Goal: Task Accomplishment & Management: Manage account settings

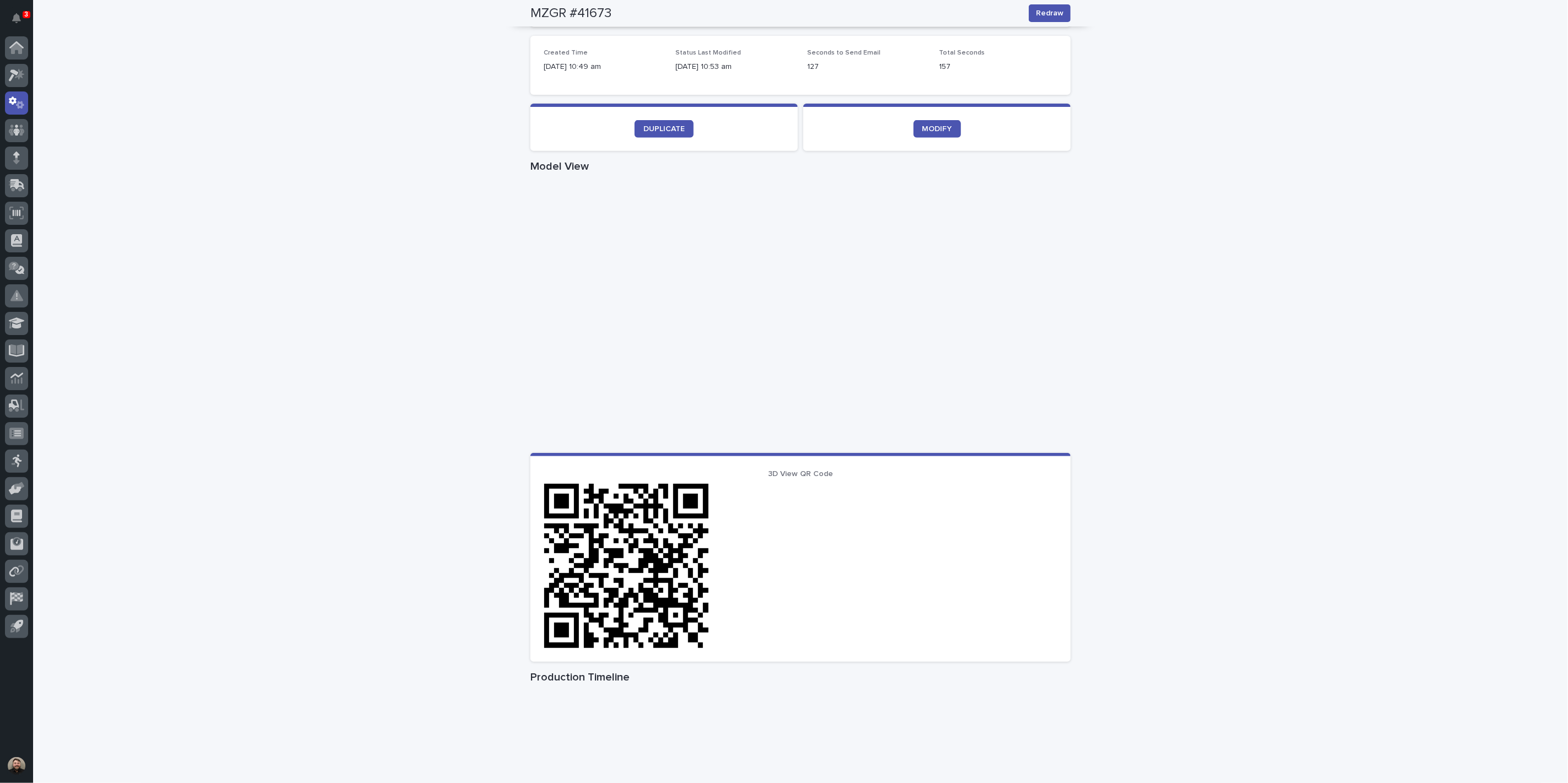
scroll to position [305, 0]
click at [18, 18] on icon "Notifications" at bounding box center [17, 18] width 9 height 10
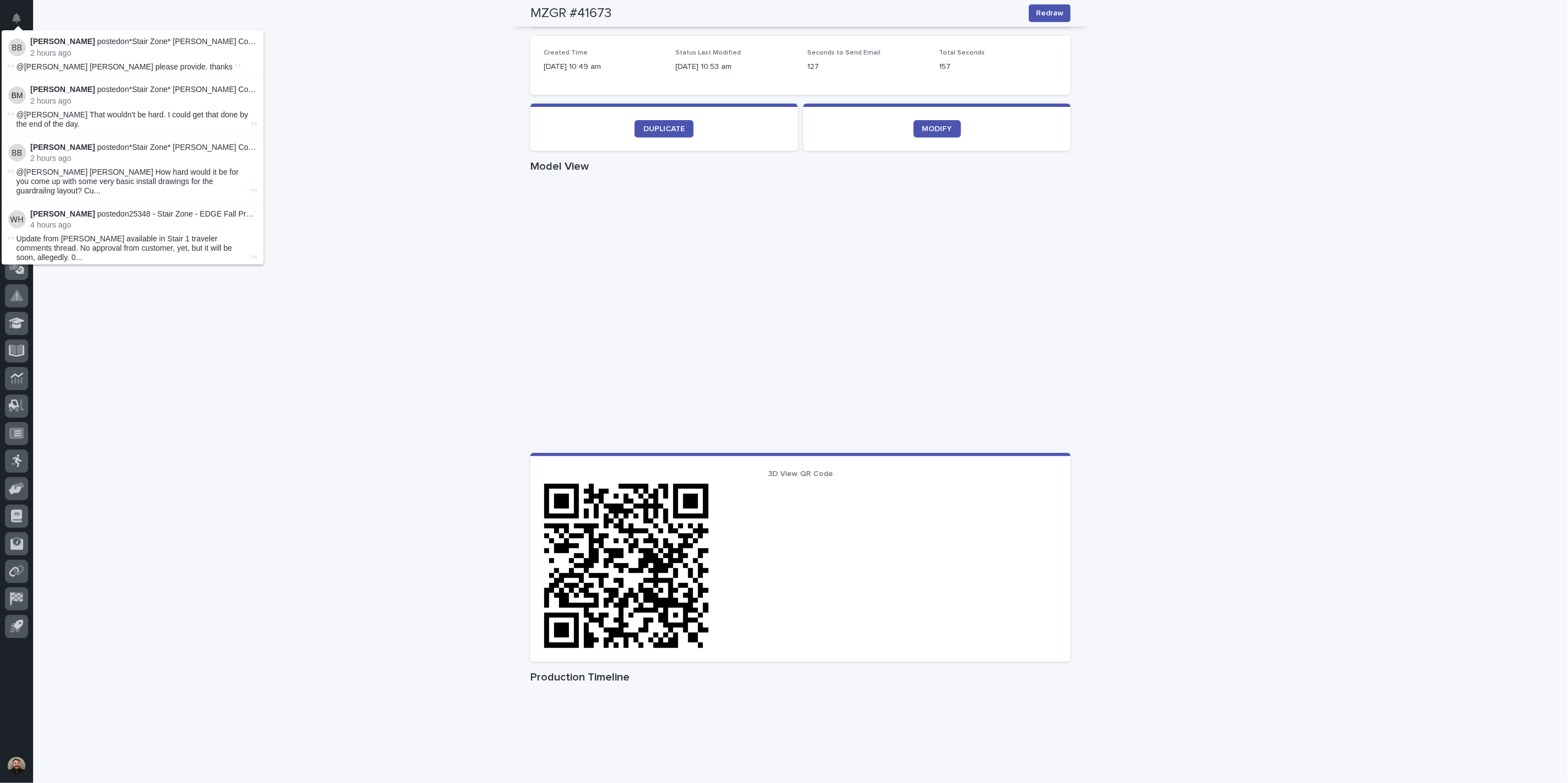
click at [417, 225] on div "Loading... Saving… Loading... Saving… MZGR #41673 Redraw MZGR #41673 Redraw Sor…" at bounding box center [801, 333] width 1535 height 1152
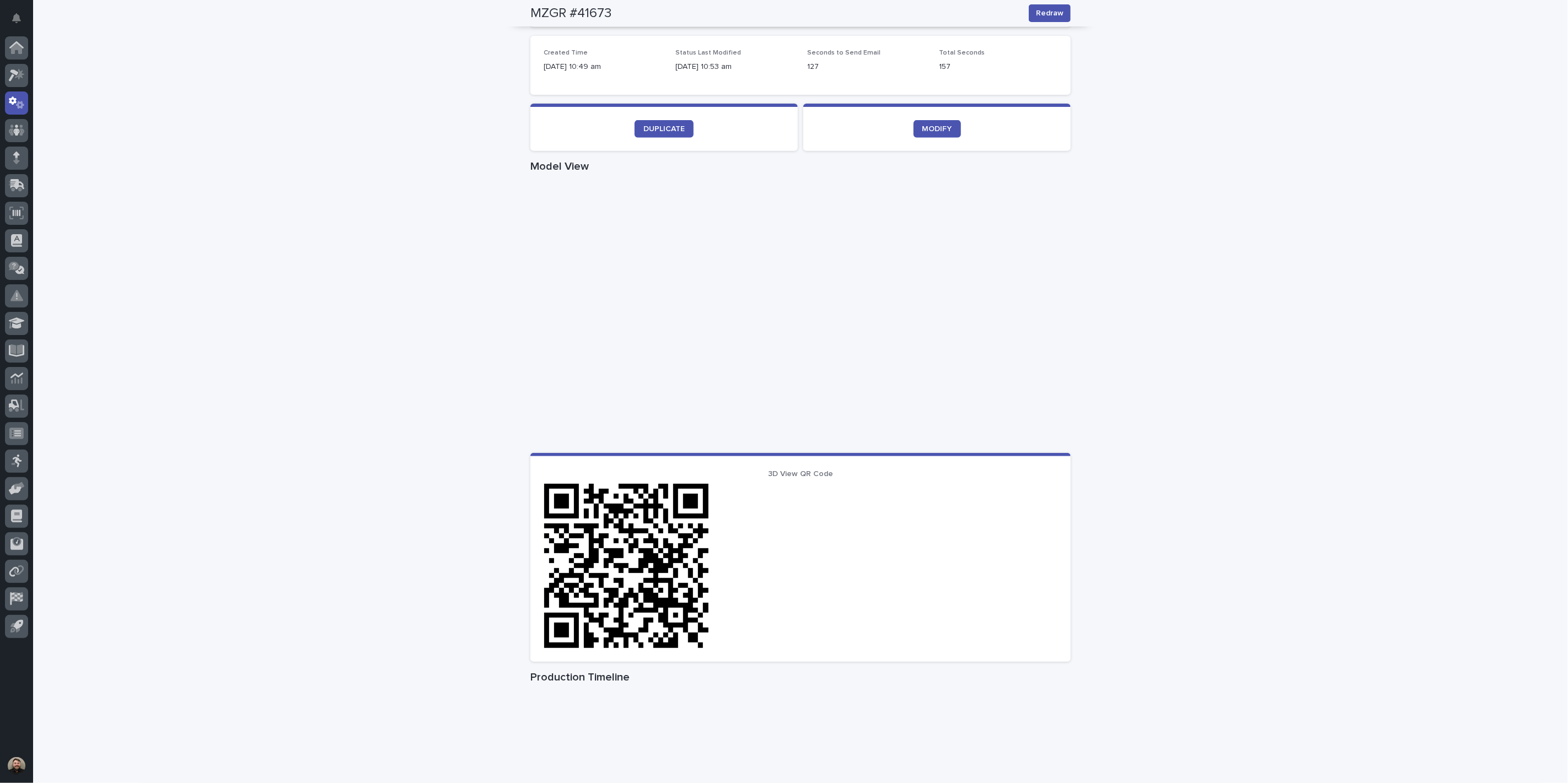
drag, startPoint x: 1550, startPoint y: 353, endPoint x: 1531, endPoint y: 352, distance: 19.0
drag, startPoint x: 1531, startPoint y: 352, endPoint x: 2304, endPoint y: 242, distance: 780.8
click at [1454, 292] on div "Loading... Saving… Loading... Saving… MZGR #41673 Redraw MZGR #41673 Redraw Sor…" at bounding box center [801, 333] width 1535 height 1152
drag, startPoint x: 1431, startPoint y: 291, endPoint x: 1428, endPoint y: 298, distance: 7.6
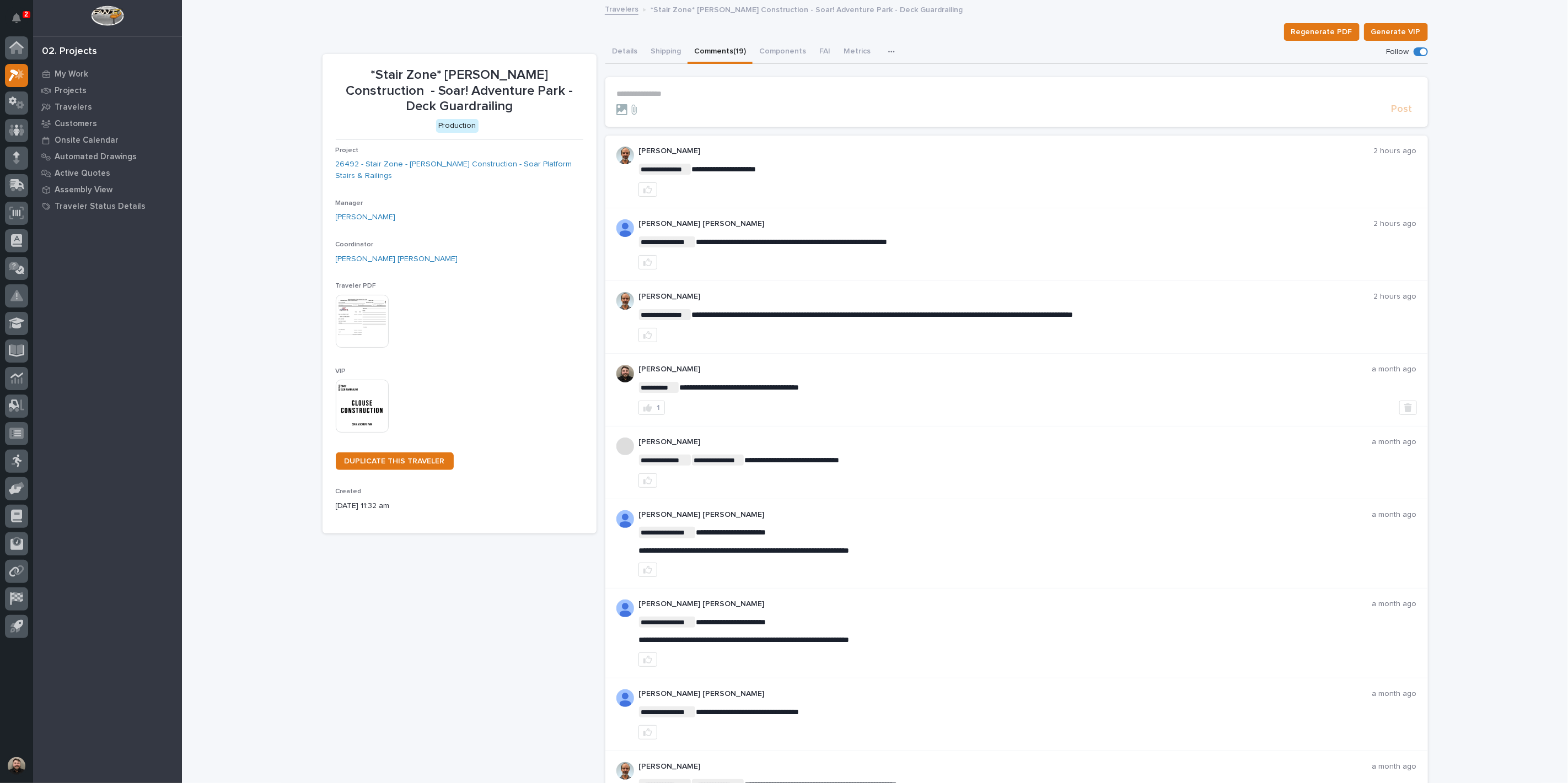
click at [24, 14] on p "2" at bounding box center [26, 14] width 4 height 8
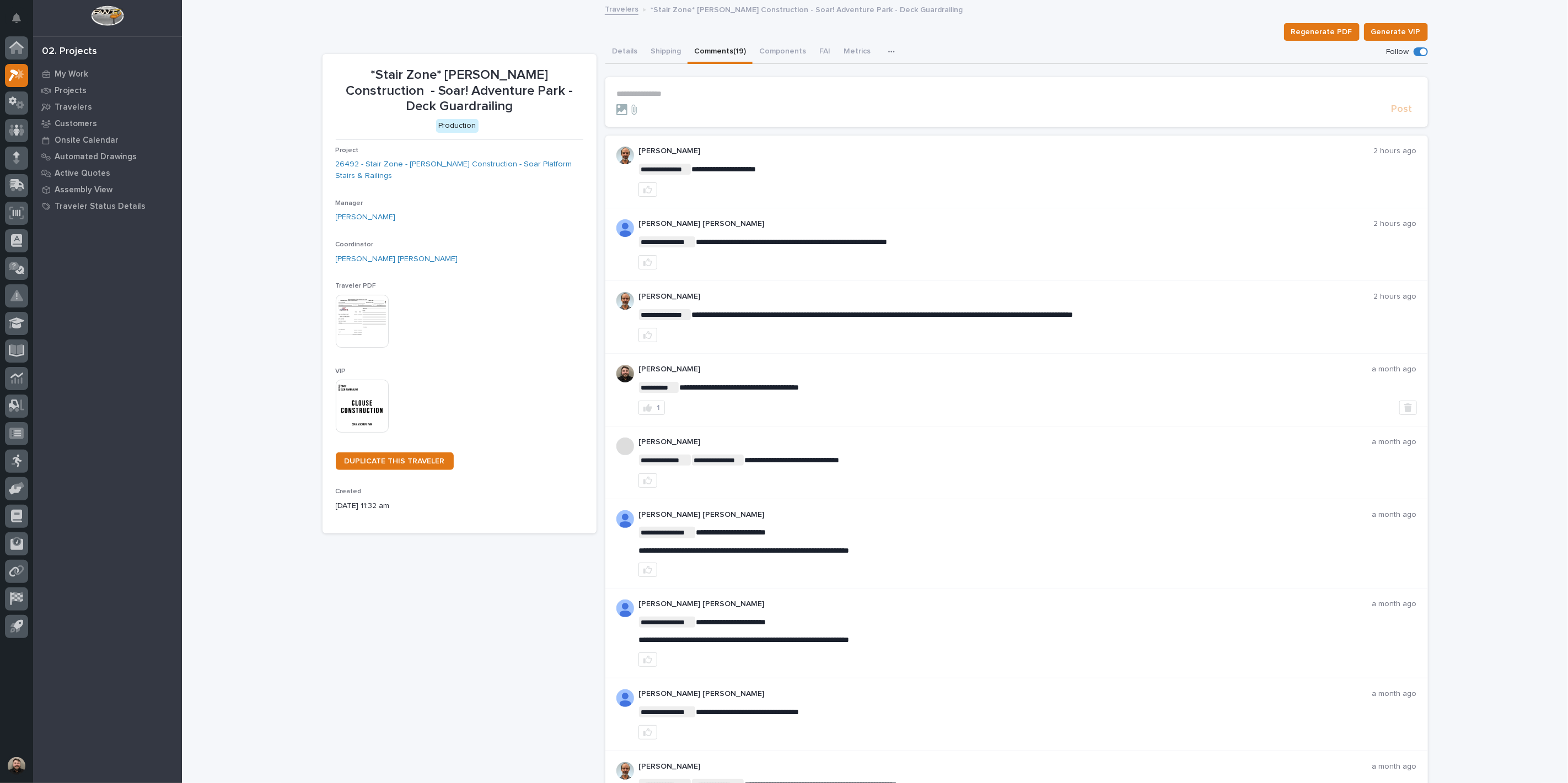
drag, startPoint x: 1164, startPoint y: 89, endPoint x: 963, endPoint y: 90, distance: 201.0
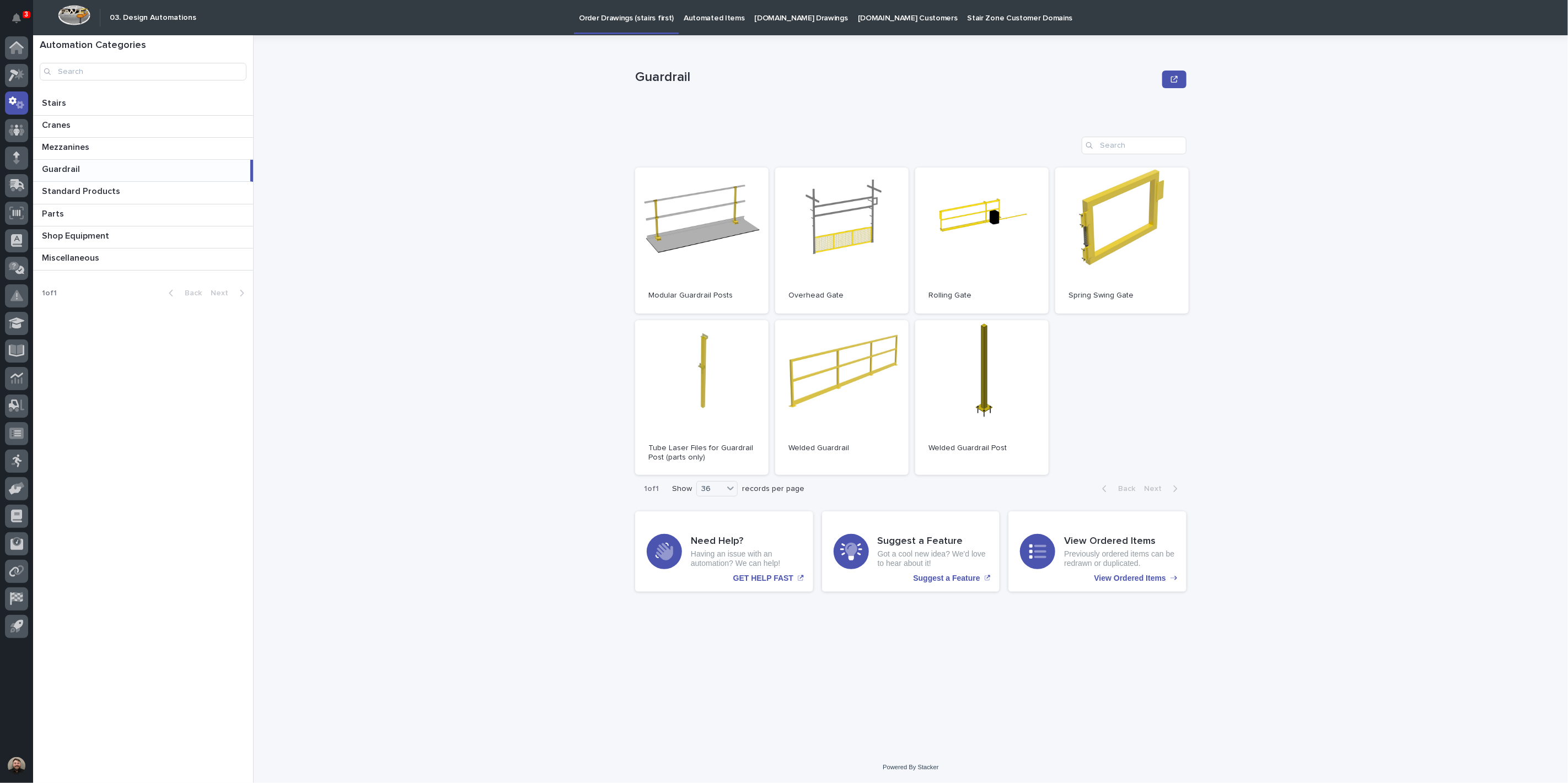
click at [348, 33] on div "Order Drawings (stairs first) Automated Items [DOMAIN_NAME] Drawings [DOMAIN_NA…" at bounding box center [870, 18] width 1338 height 35
click at [8, 64] on link at bounding box center [17, 76] width 23 height 23
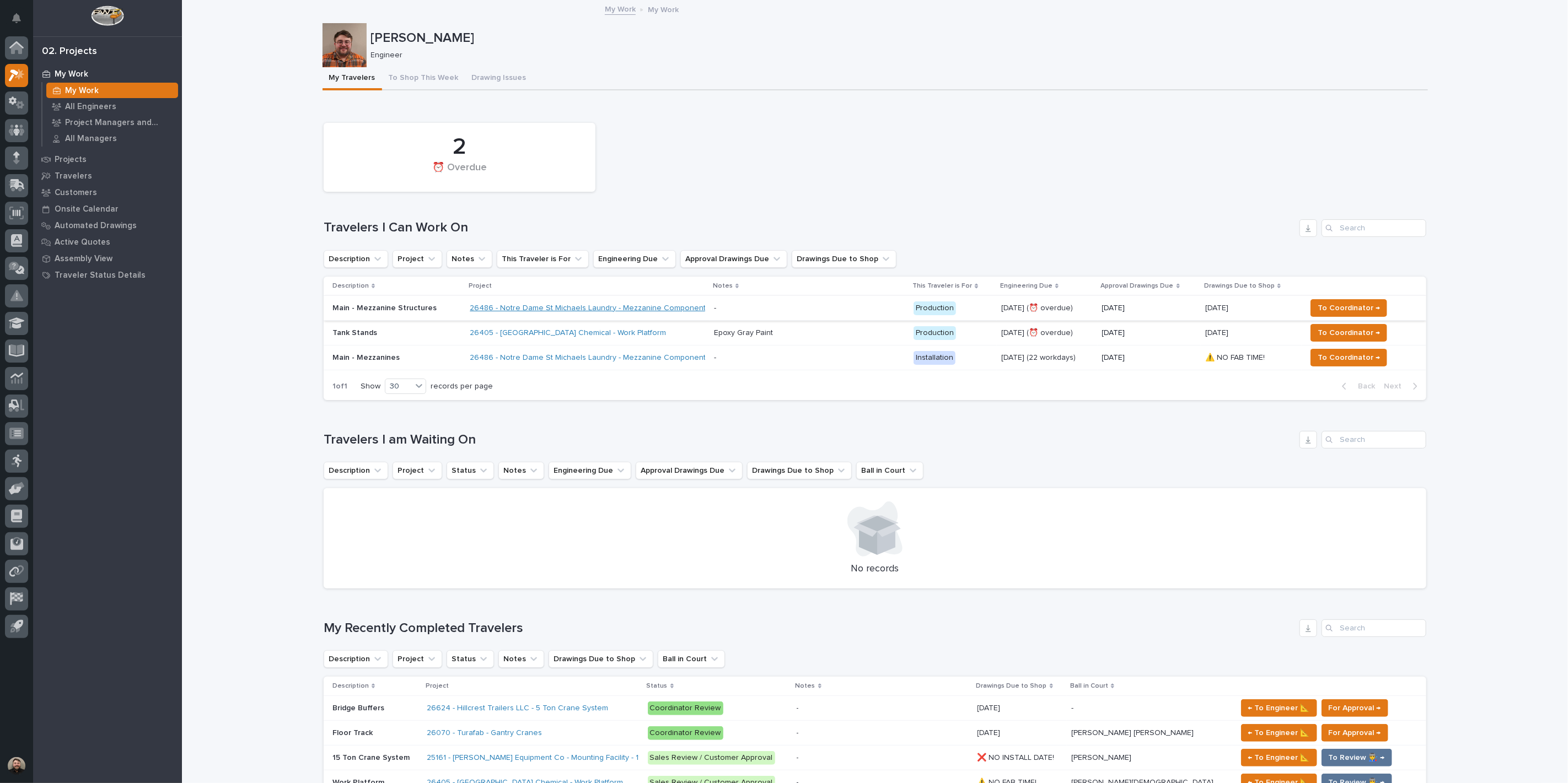
click at [652, 303] on link "26486 - Notre Dame St Michaels Laundry - Mezzanine Components" at bounding box center [589, 308] width 240 height 9
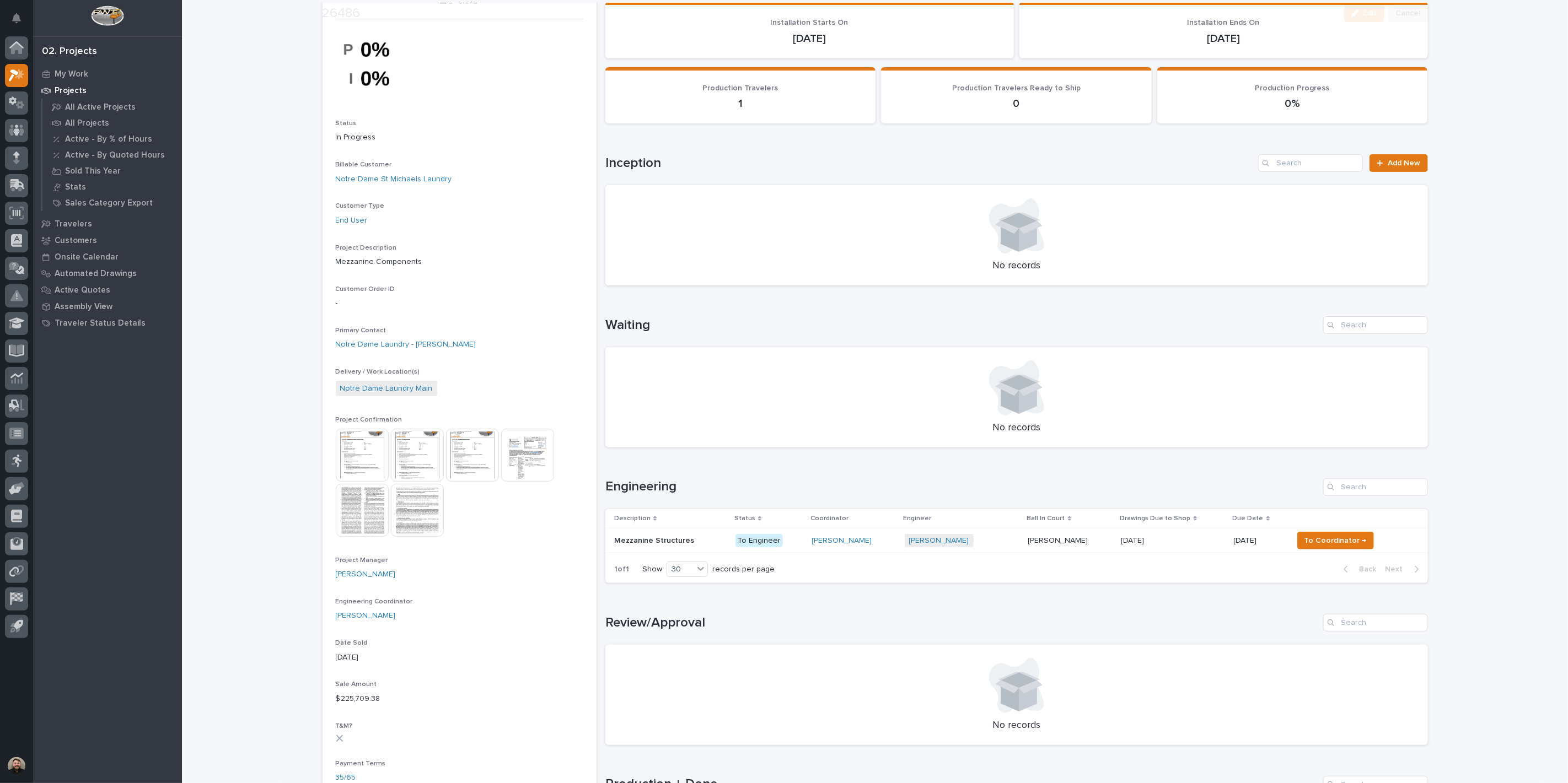
scroll to position [306, 0]
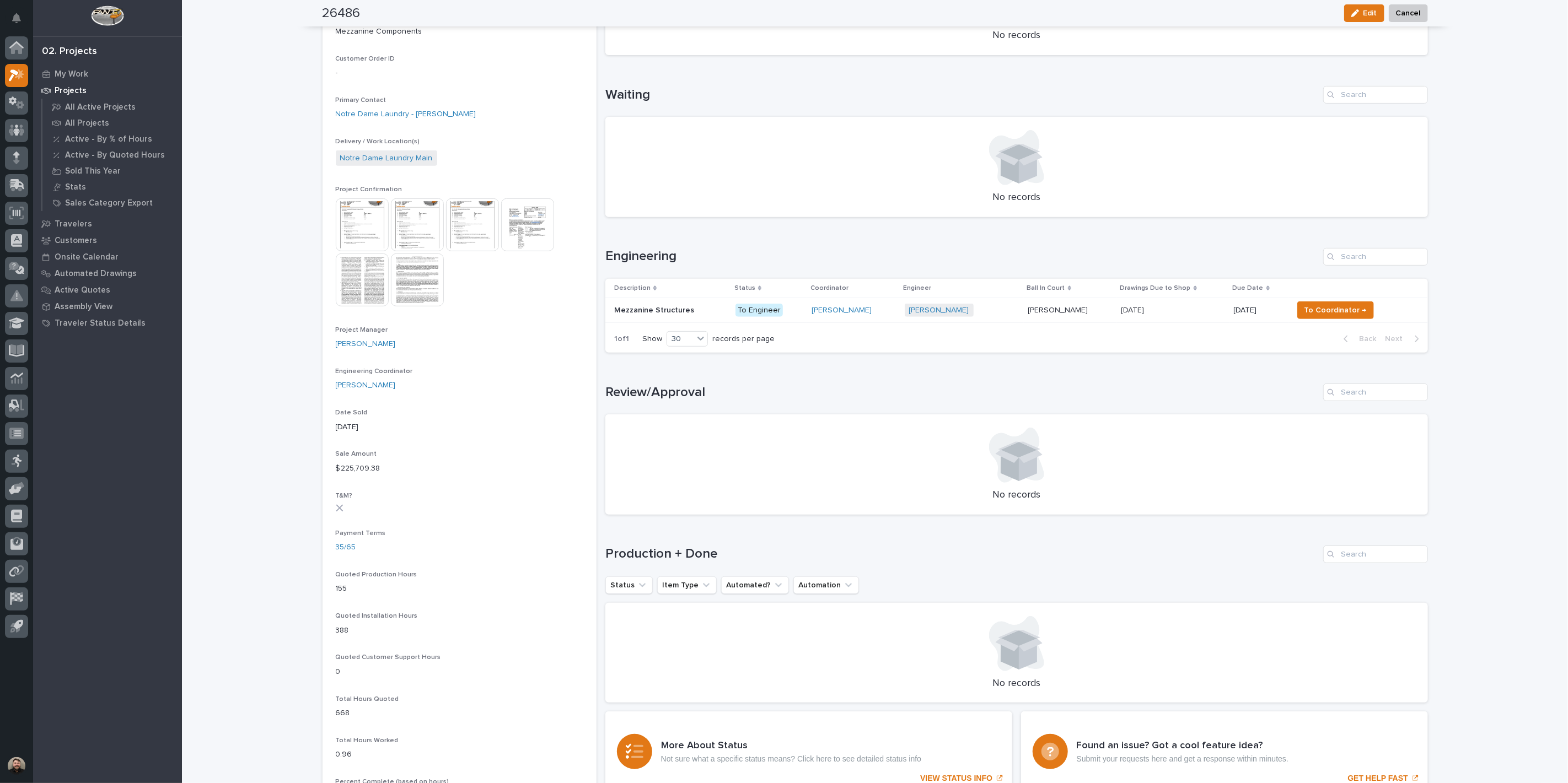
click at [682, 314] on div "Mezzanine Structures Mezzanine Structures" at bounding box center [670, 311] width 113 height 18
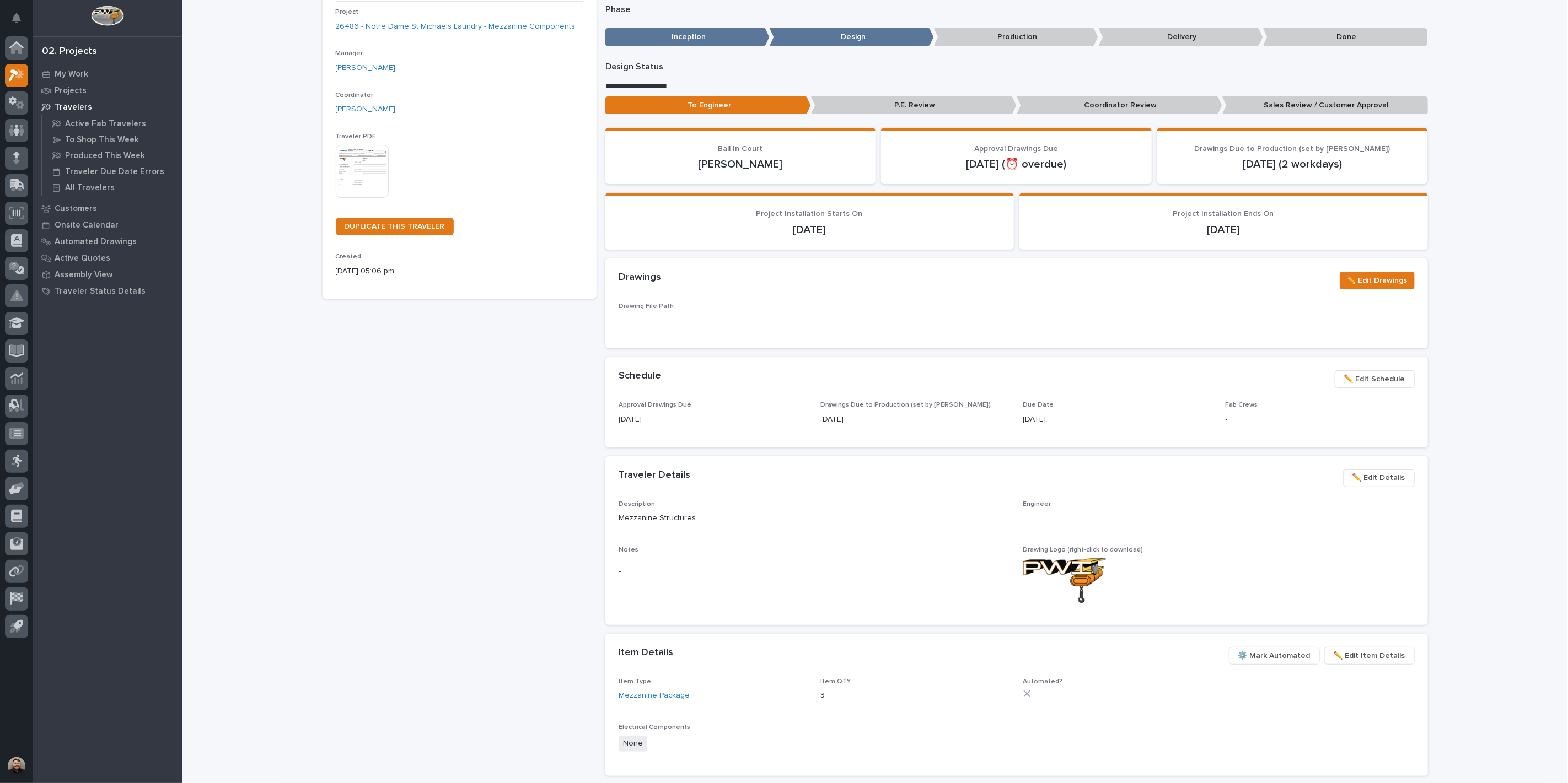
scroll to position [125, 0]
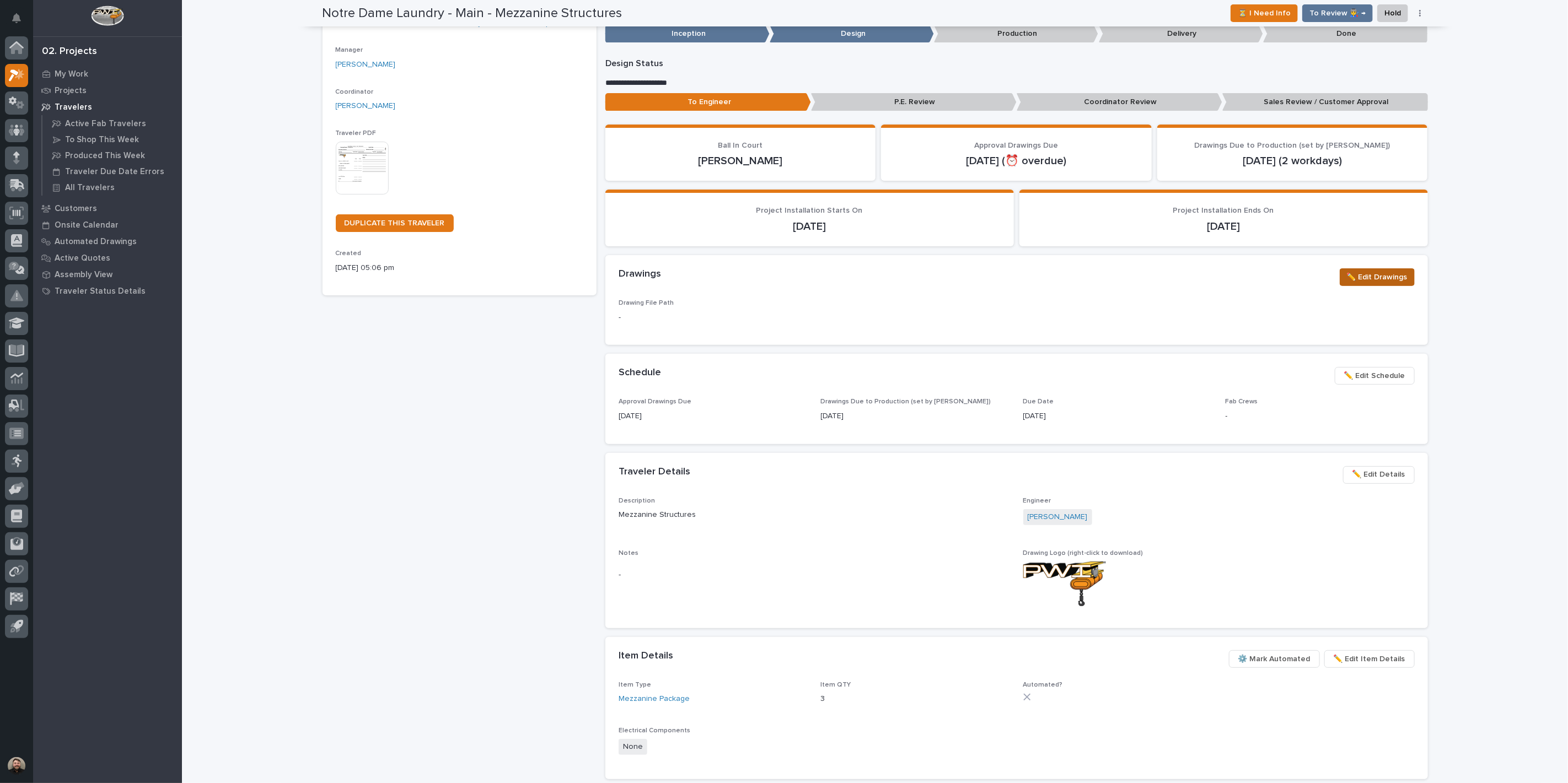
click at [1377, 272] on span "✏️ Edit Drawings" at bounding box center [1377, 277] width 61 height 13
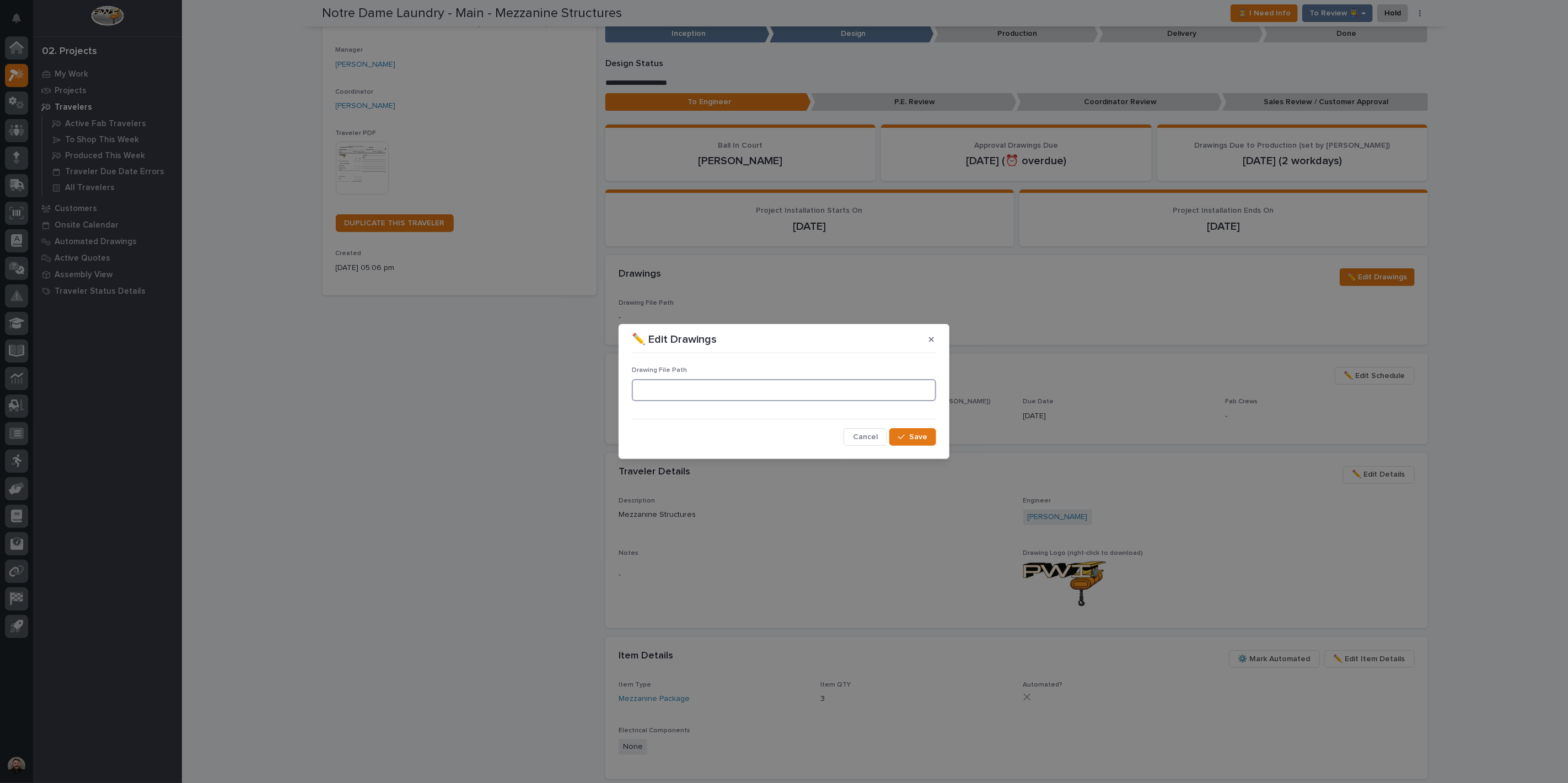
click at [824, 390] on input at bounding box center [784, 390] width 304 height 22
click at [930, 339] on icon "button" at bounding box center [931, 340] width 5 height 5
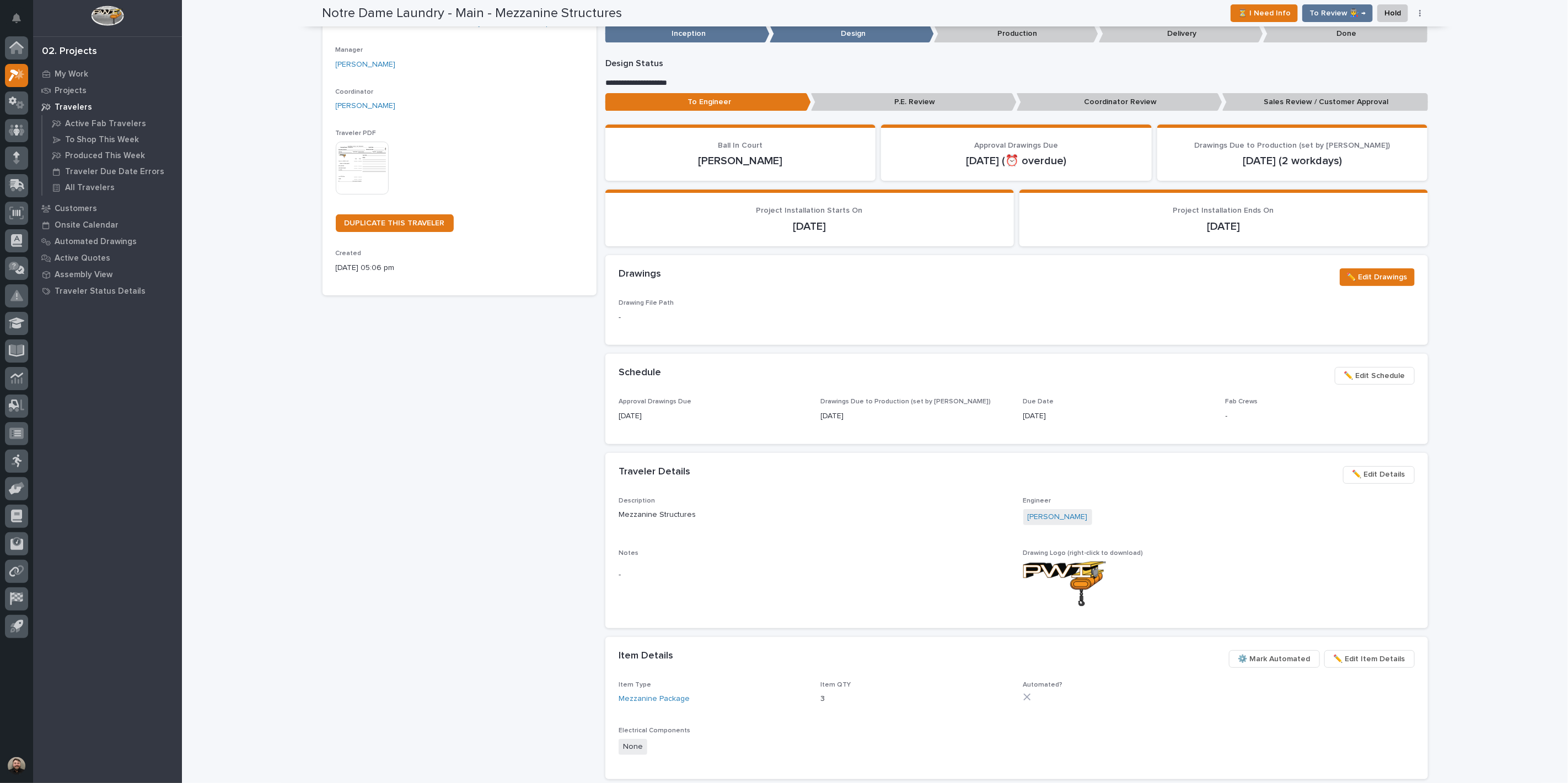
click at [334, 515] on div "Notre Dame Laundry - Main - Mezzanine Structures Production Project 26486 - Not…" at bounding box center [460, 444] width 274 height 1031
click at [1366, 276] on span "✏️ Edit Drawings" at bounding box center [1377, 277] width 61 height 13
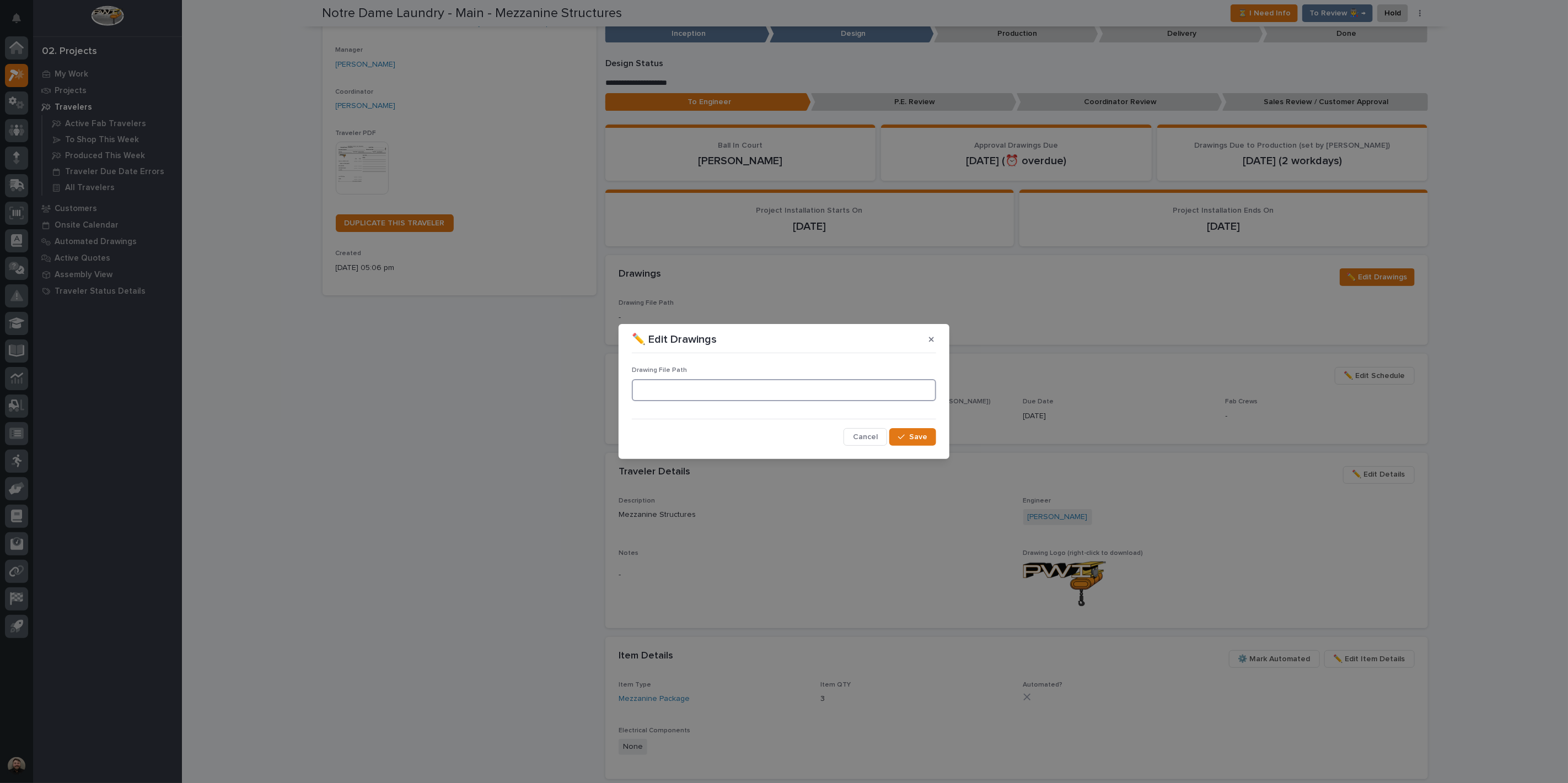
click at [678, 389] on input at bounding box center [784, 390] width 304 height 22
paste input ""M:\University of Notre Dame St. Michaels Laundry\26486 Mezzanine Project (3)\M…"
type input ""M:\University of Notre Dame St. Michaels Laundry\26486 Mezzanine Project (3)\M…"
click at [861, 441] on span "Cancel" at bounding box center [865, 437] width 25 height 10
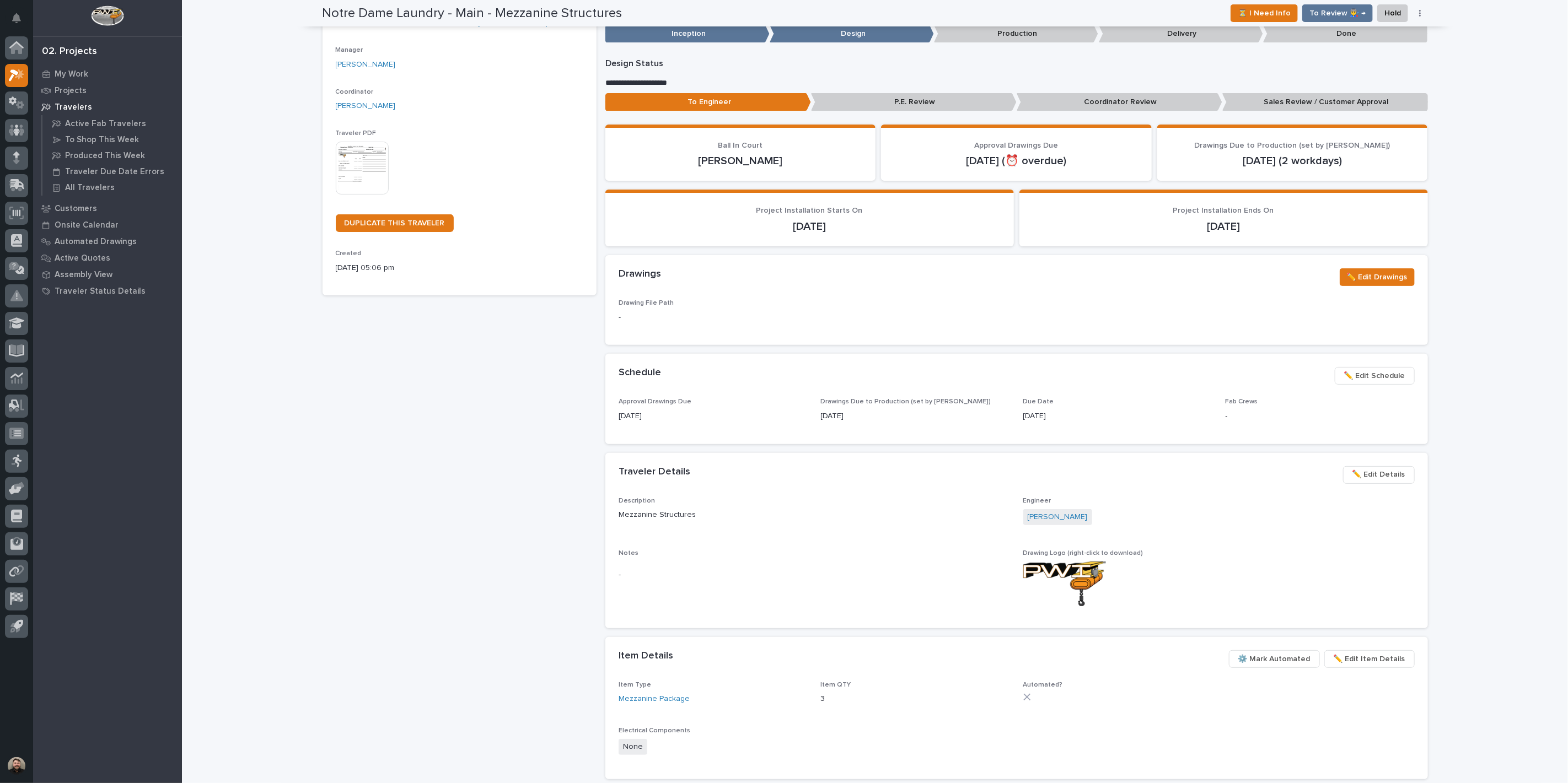
scroll to position [0, 0]
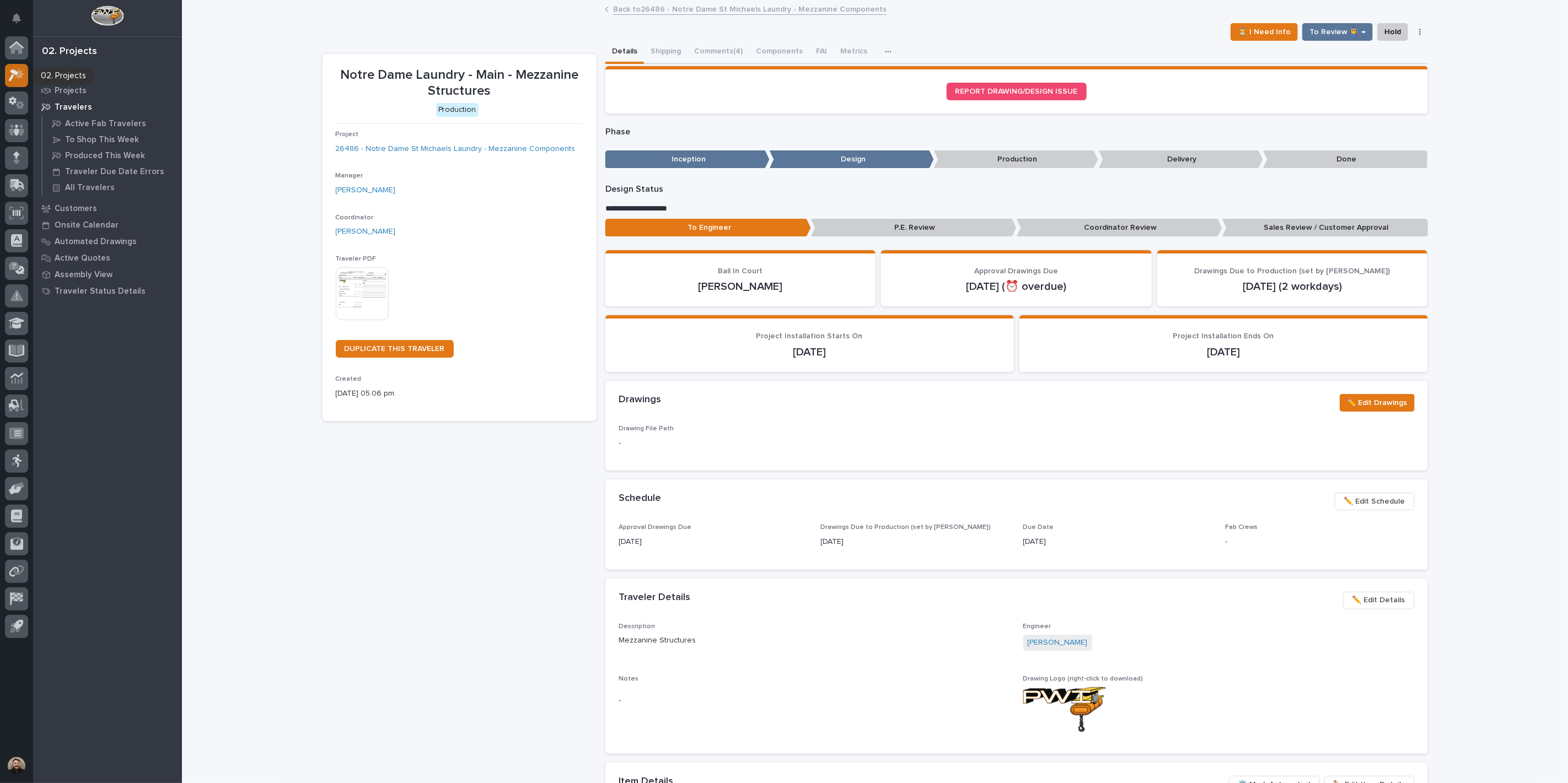
click at [15, 79] on icon at bounding box center [17, 74] width 16 height 13
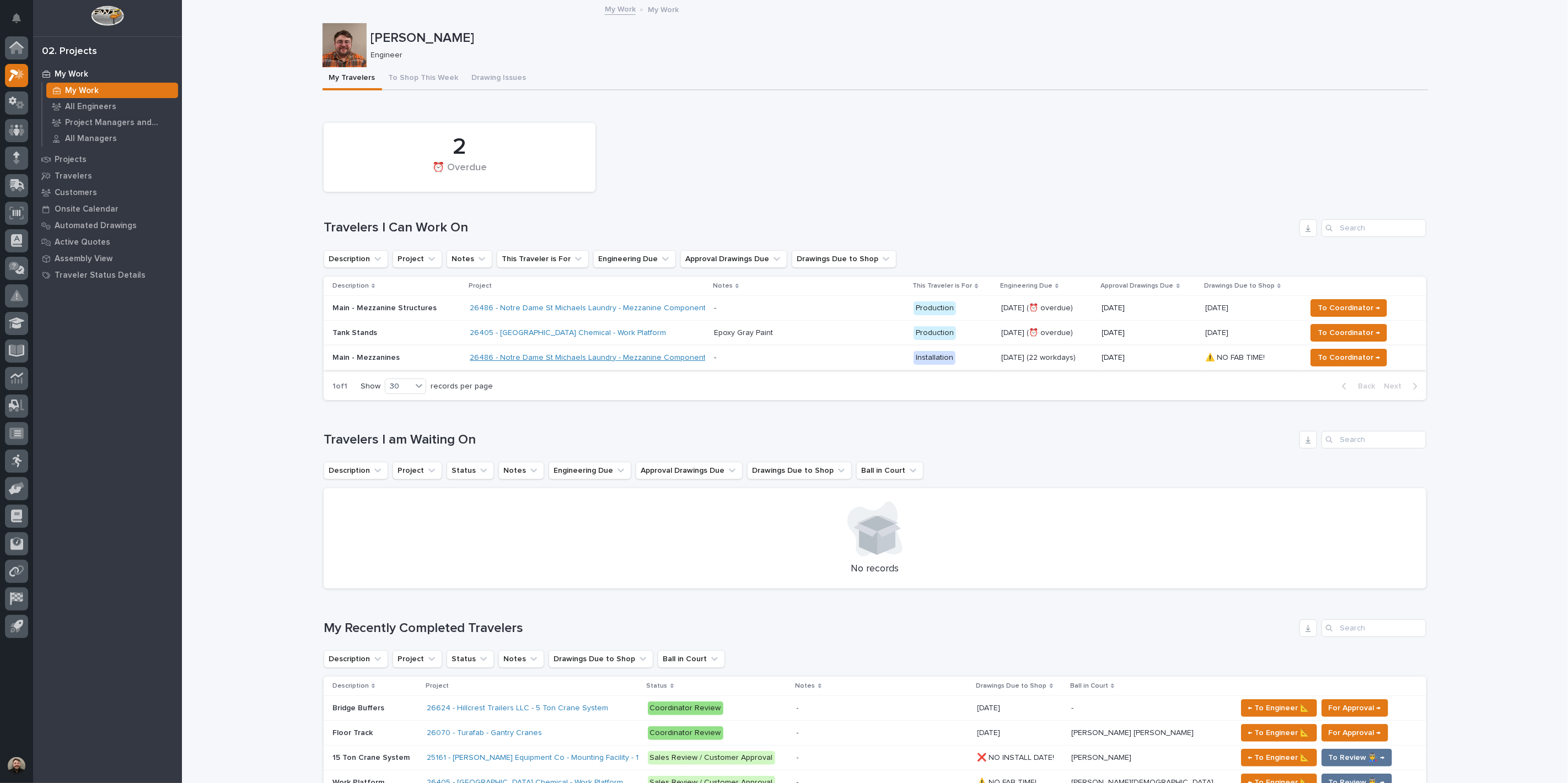
click at [629, 353] on link "26486 - Notre Dame St Michaels Laundry - Mezzanine Components" at bounding box center [589, 358] width 240 height 9
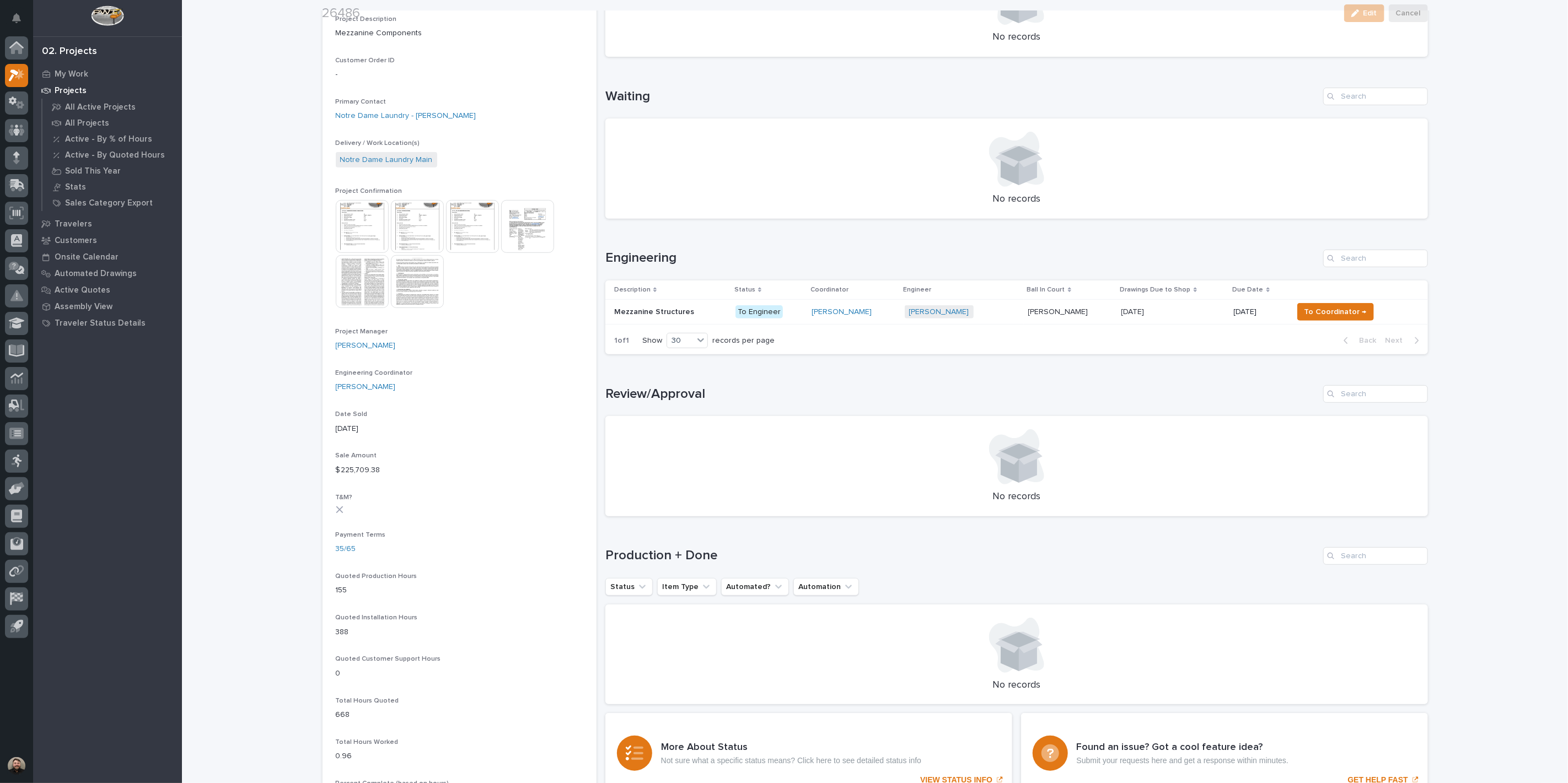
scroll to position [306, 0]
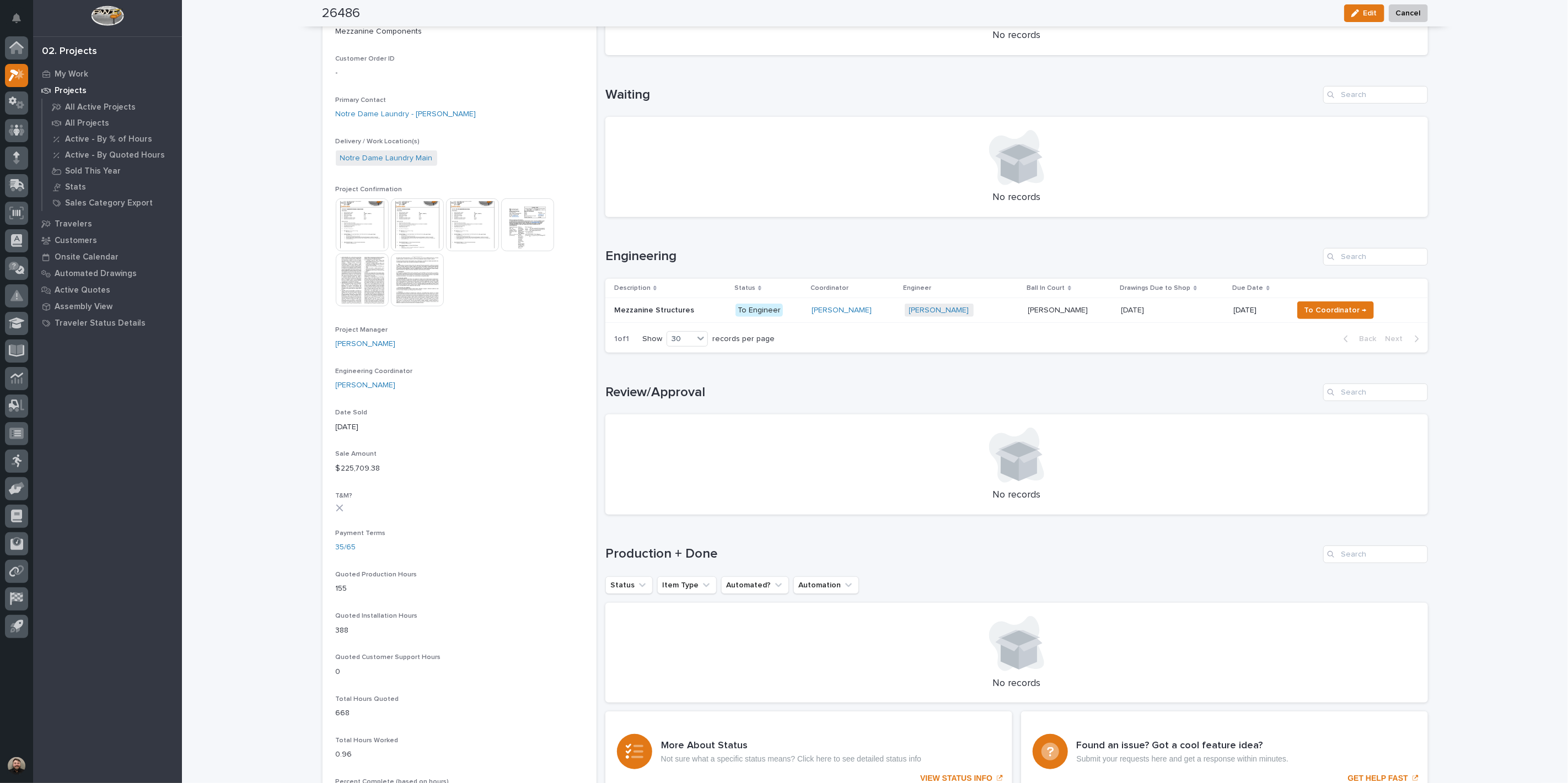
click at [683, 310] on p "Mezzanine Structures" at bounding box center [655, 309] width 82 height 12
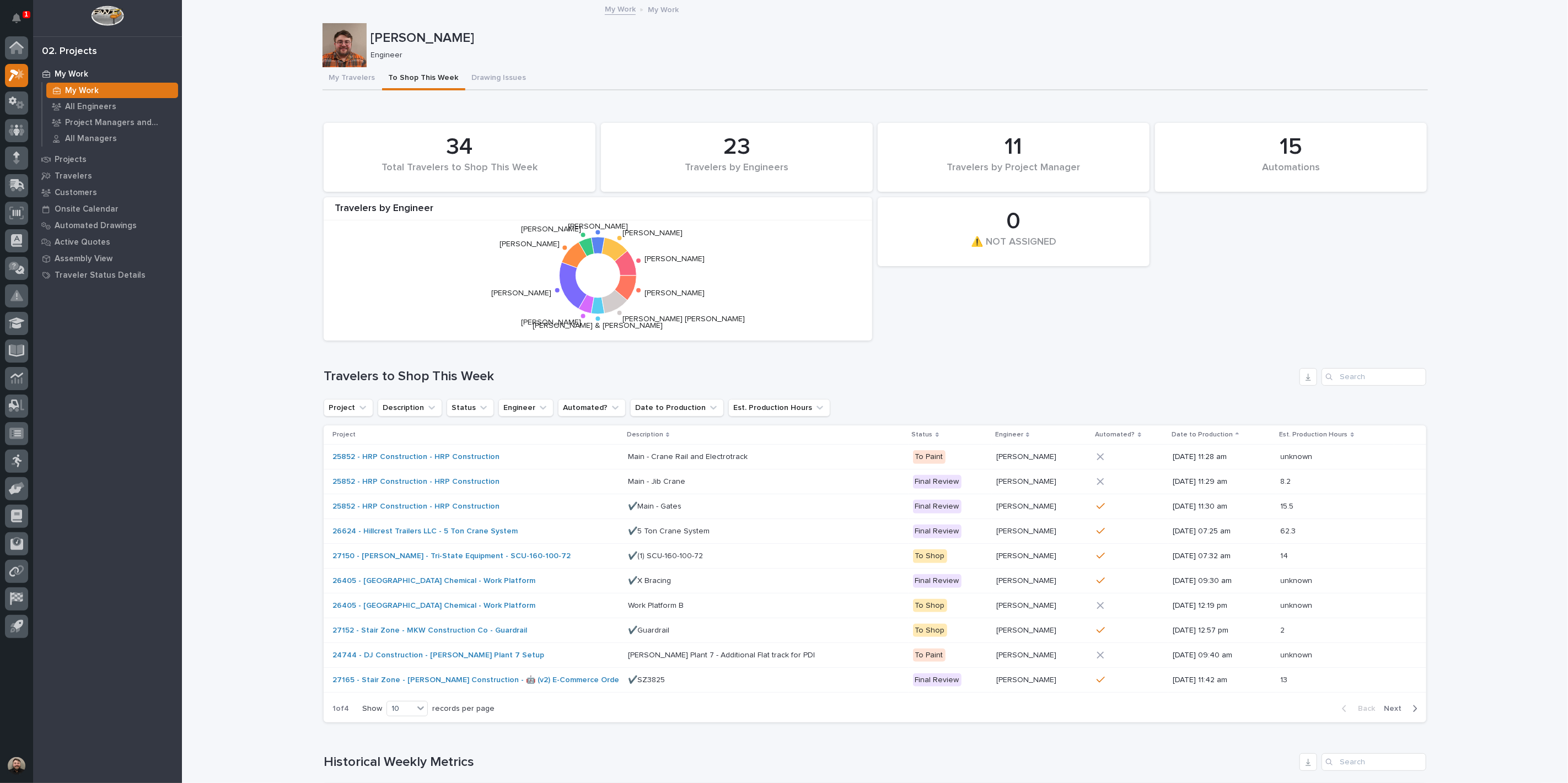
click at [67, 91] on p "My Work" at bounding box center [82, 91] width 33 height 10
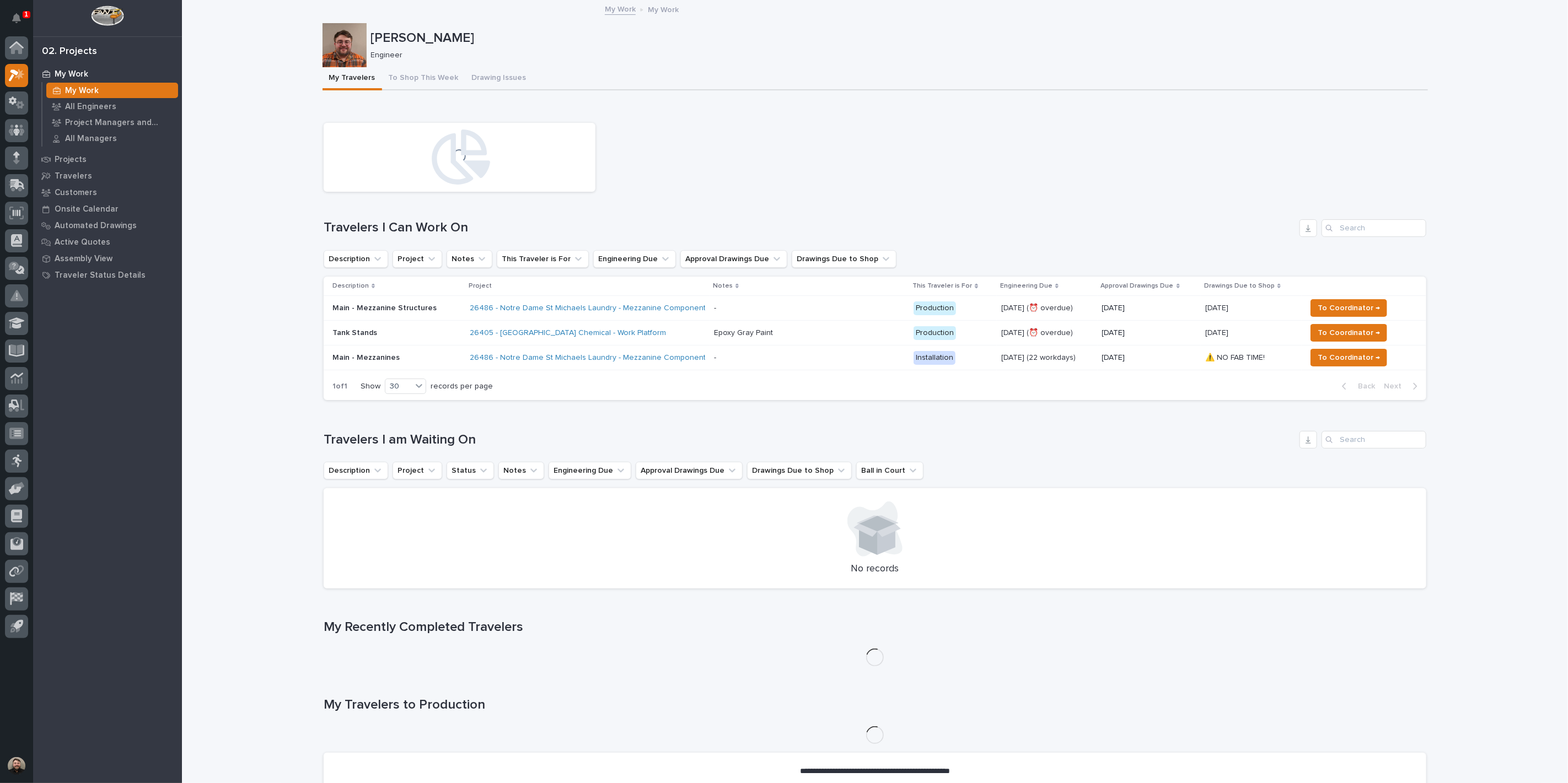
click at [23, 18] on button "Notifications" at bounding box center [17, 18] width 23 height 23
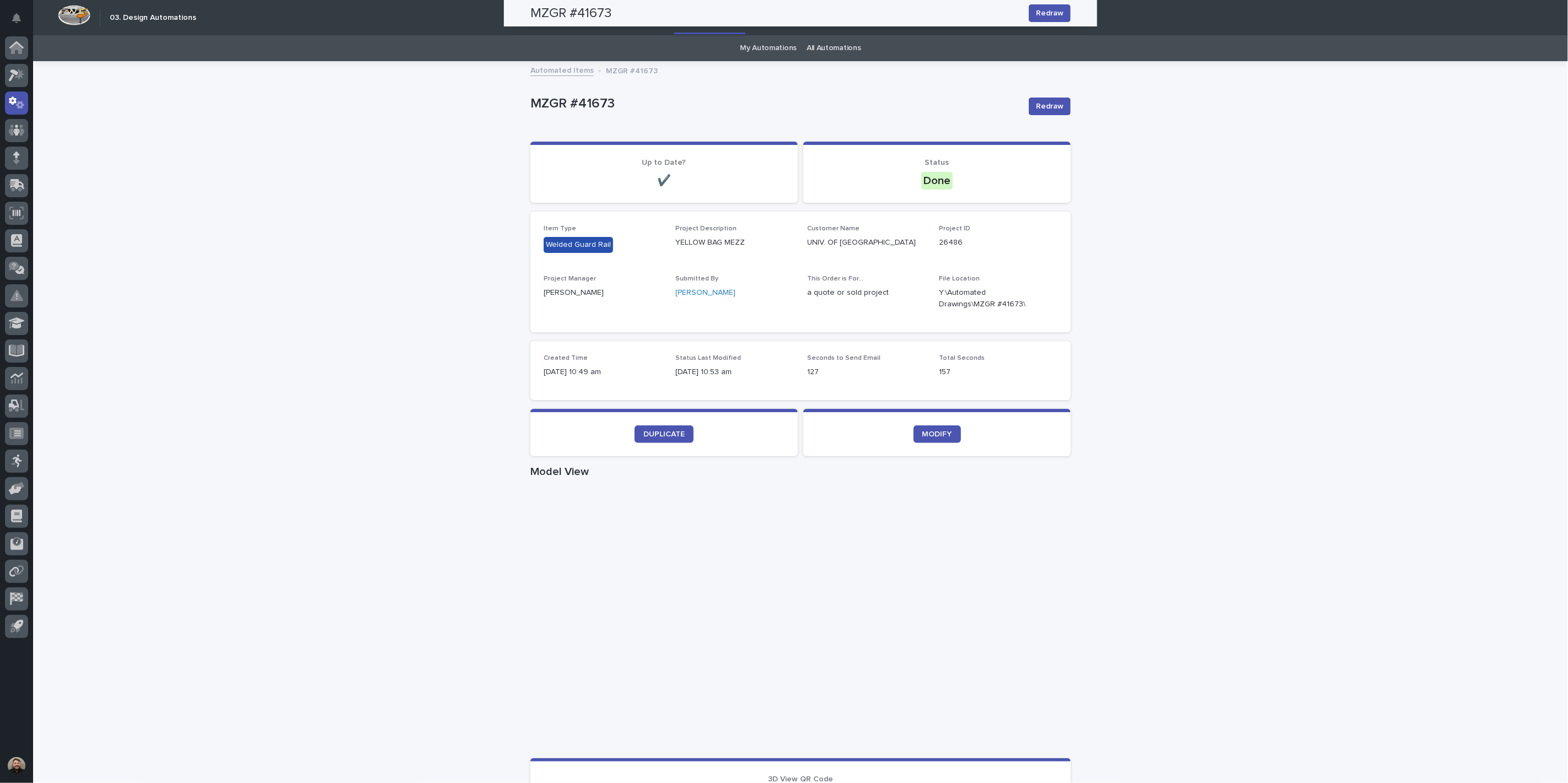
scroll to position [305, 0]
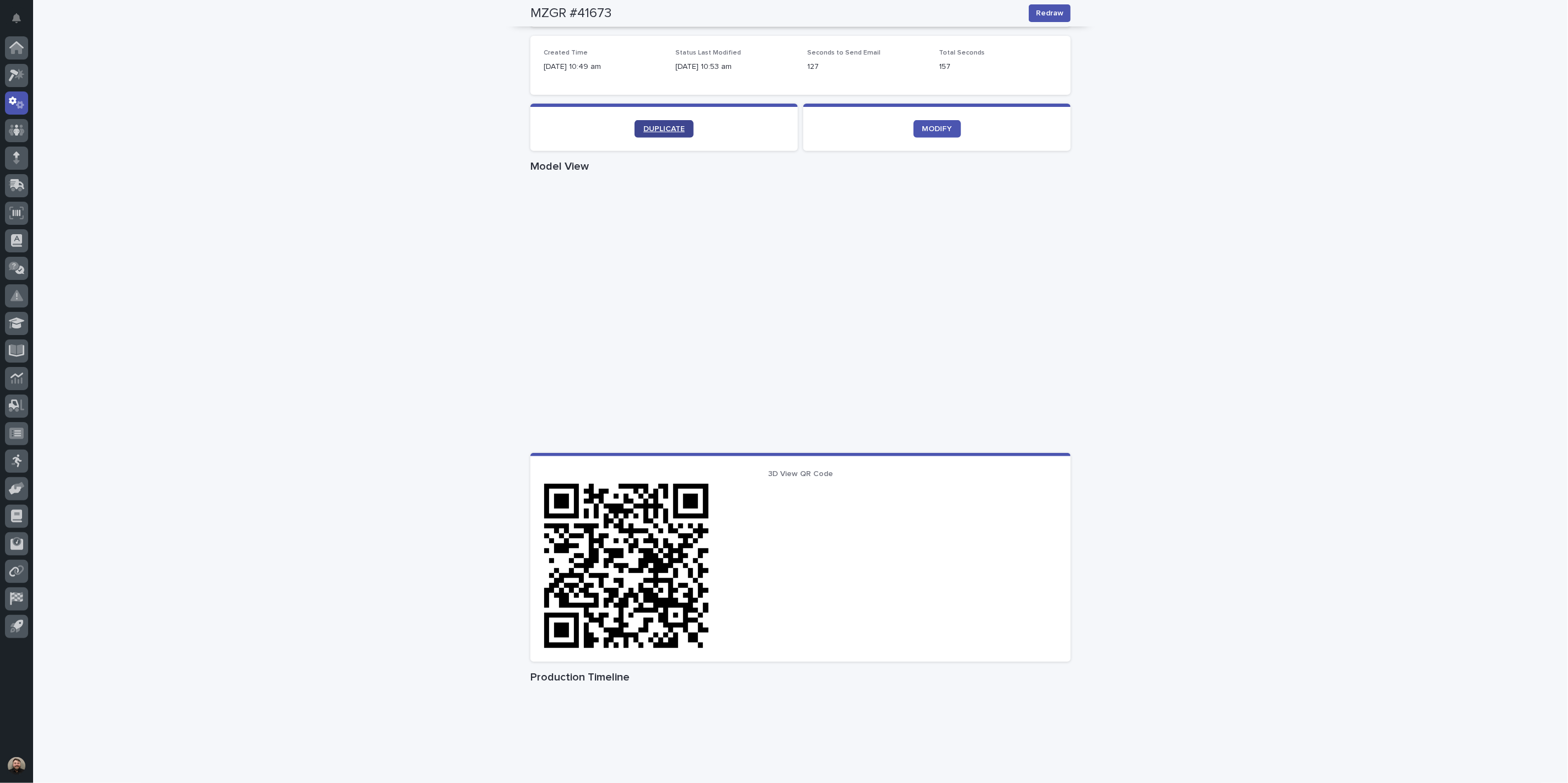
click at [660, 125] on span "DUPLICATE" at bounding box center [664, 129] width 41 height 8
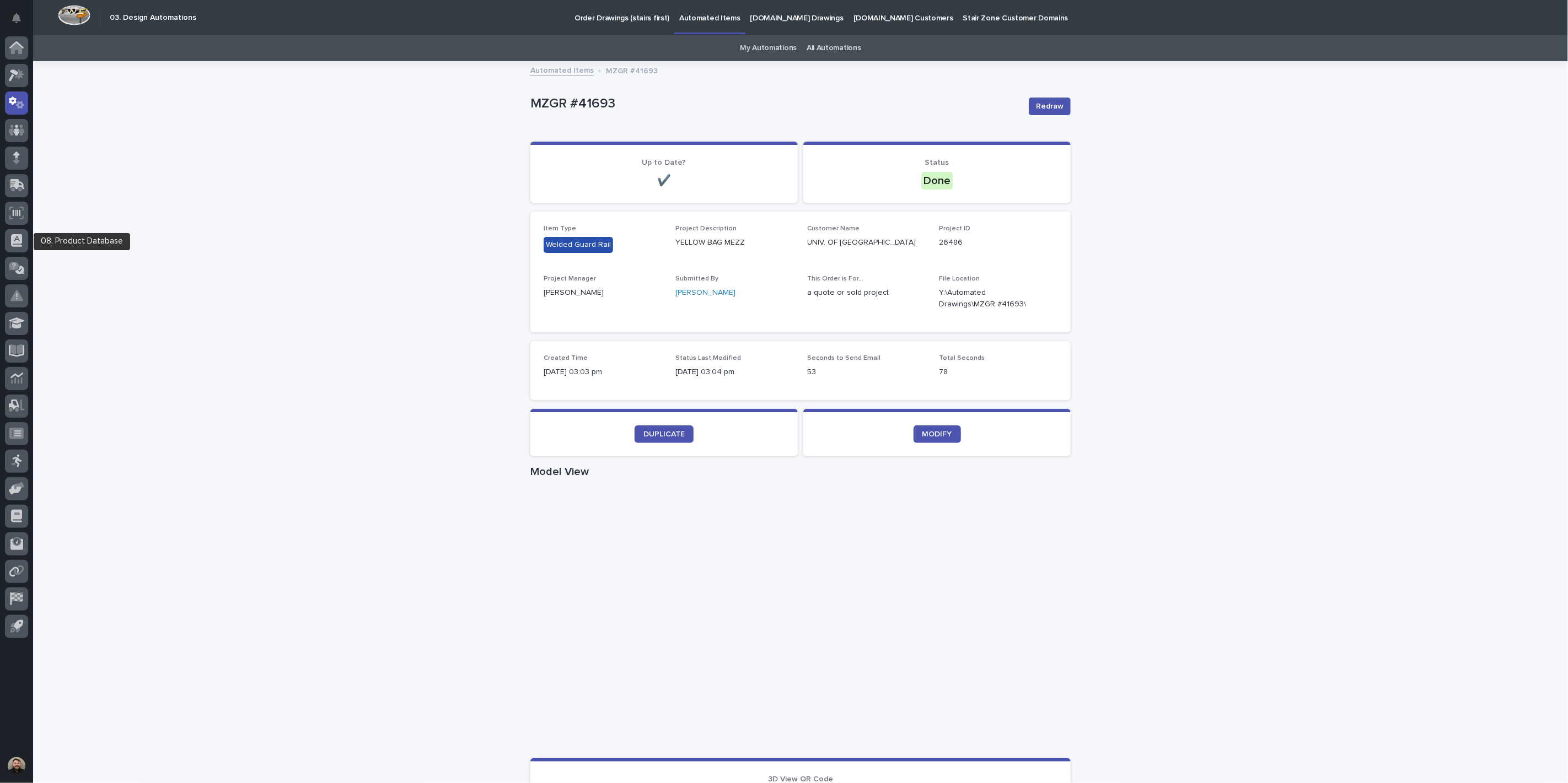
click at [90, 246] on div "Loading... Saving… Loading... Saving… MZGR #41693 Redraw MZGR #41693 Redraw Sor…" at bounding box center [801, 638] width 1535 height 1152
click at [1484, 323] on div "Loading... Saving… Loading... Saving… MZGR #41693 Redraw MZGR #41693 Redraw Sor…" at bounding box center [801, 638] width 1535 height 1152
click at [680, 430] on link "DUPLICATE" at bounding box center [664, 434] width 59 height 18
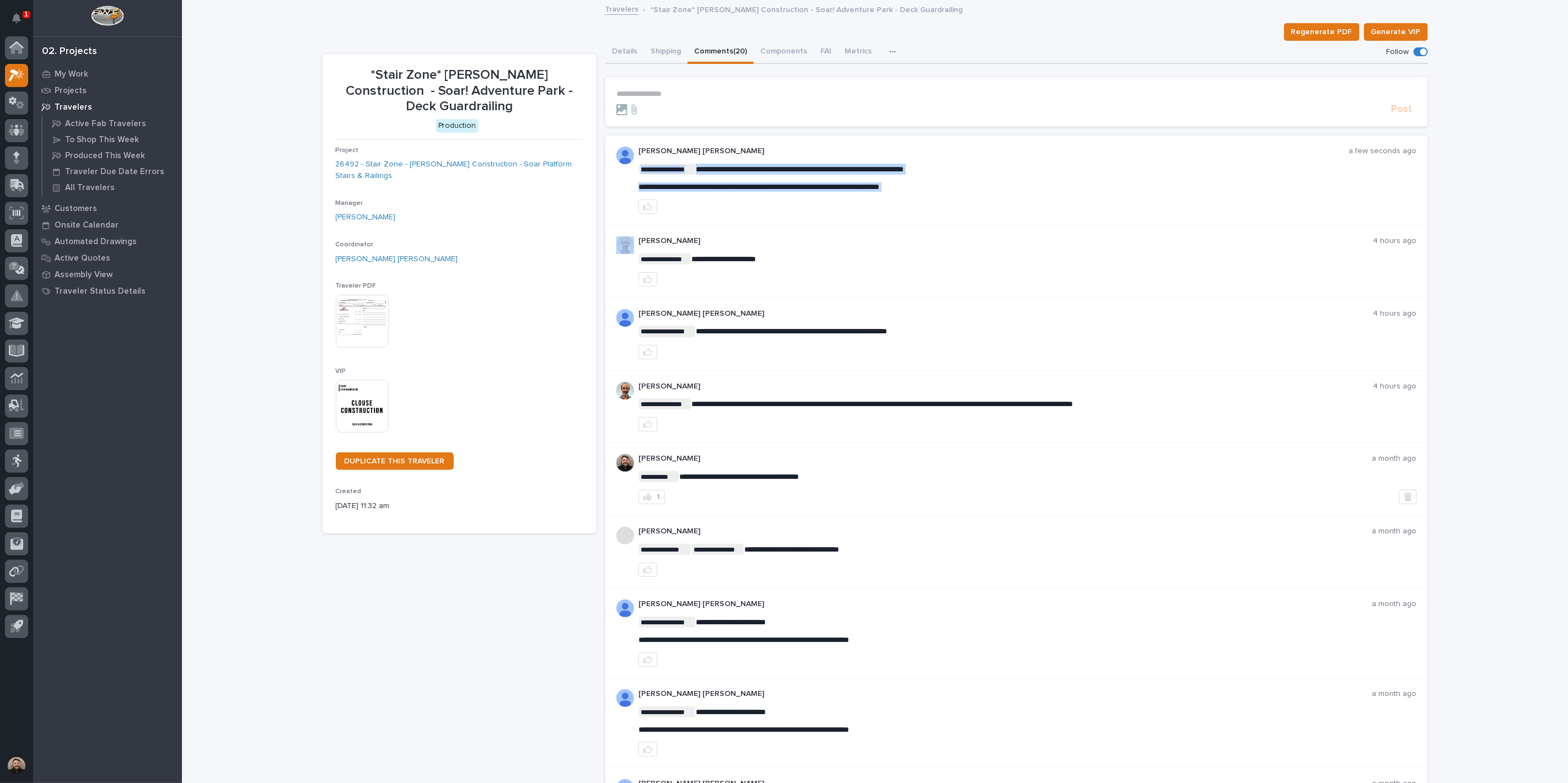
click at [789, 187] on span "**********" at bounding box center [759, 186] width 241 height 8
copy div "**********"
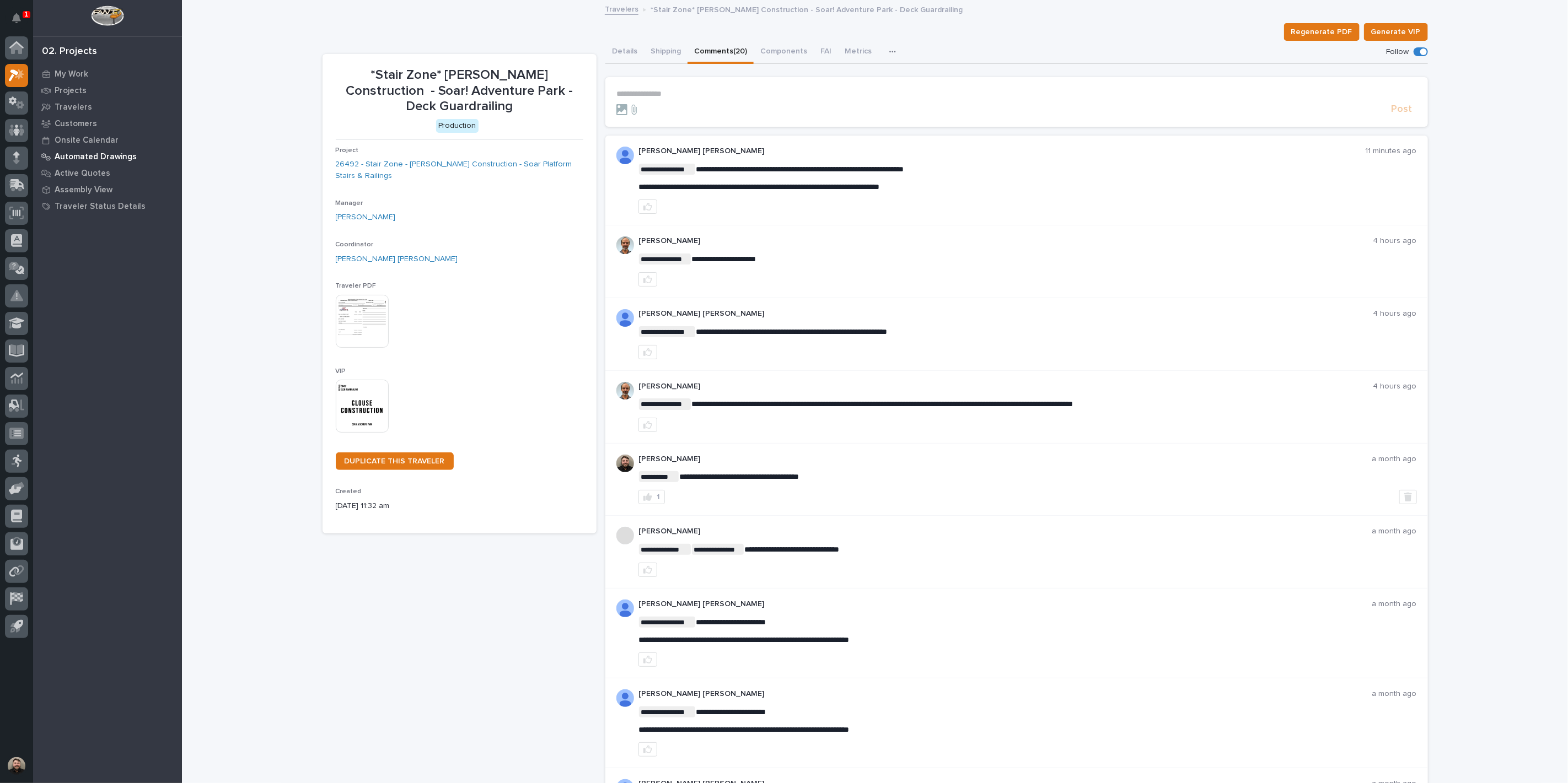
drag, startPoint x: 221, startPoint y: 163, endPoint x: 158, endPoint y: 163, distance: 63.0
drag, startPoint x: 1402, startPoint y: 567, endPoint x: 1308, endPoint y: 562, distance: 94.1
click at [25, 14] on p "1" at bounding box center [26, 14] width 4 height 8
click at [15, 19] on icon "Notifications" at bounding box center [17, 18] width 9 height 10
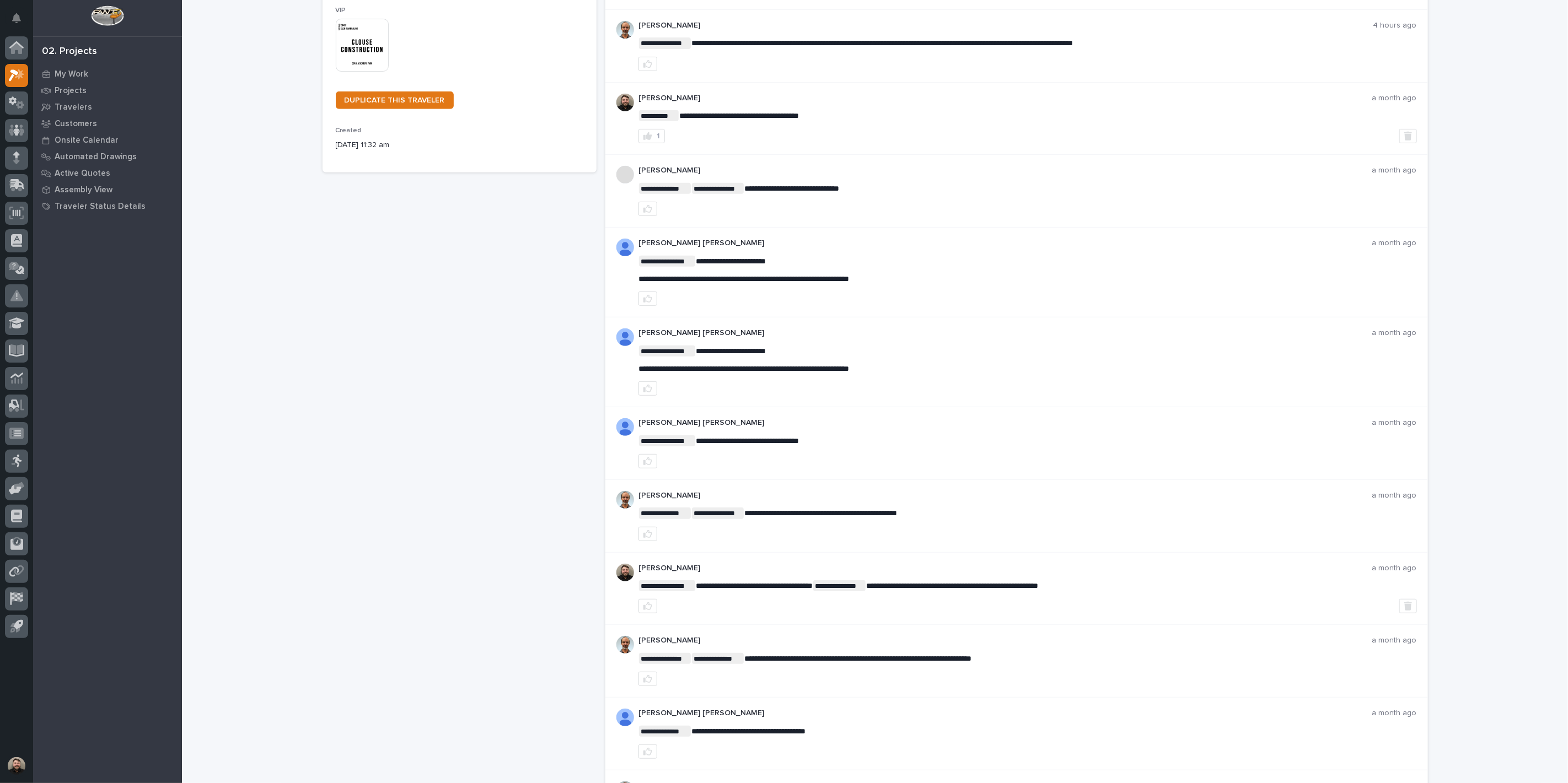
scroll to position [367, 0]
